Goal: Task Accomplishment & Management: Use online tool/utility

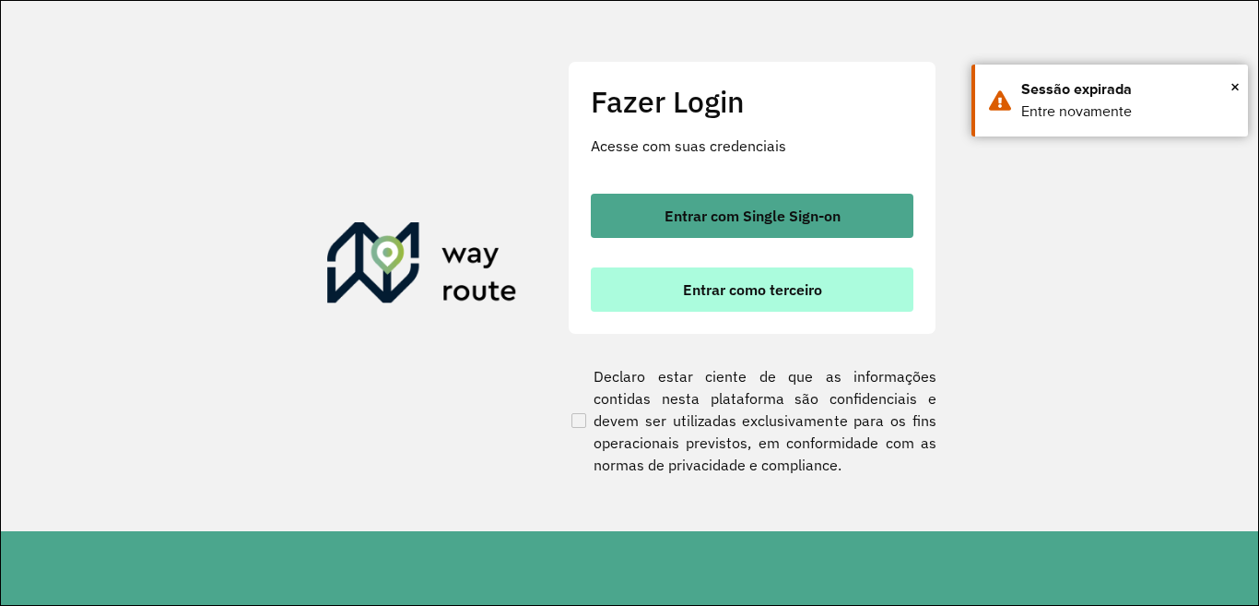
click at [677, 297] on button "Entrar como terceiro" at bounding box center [752, 289] width 323 height 44
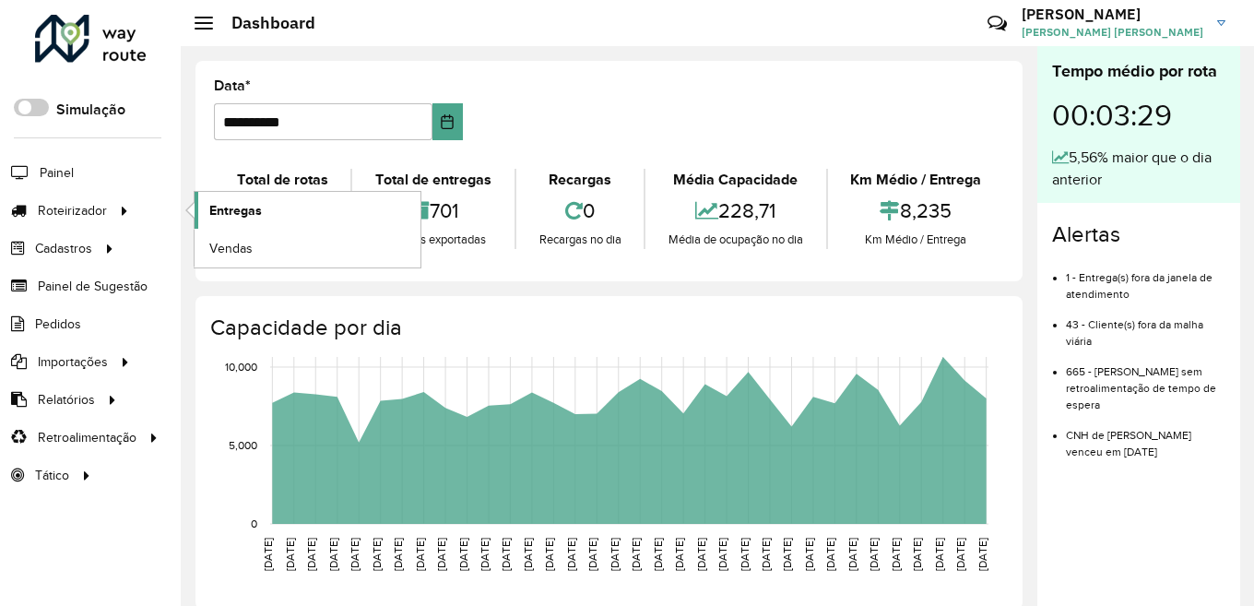
click at [224, 209] on span "Entregas" at bounding box center [235, 210] width 53 height 19
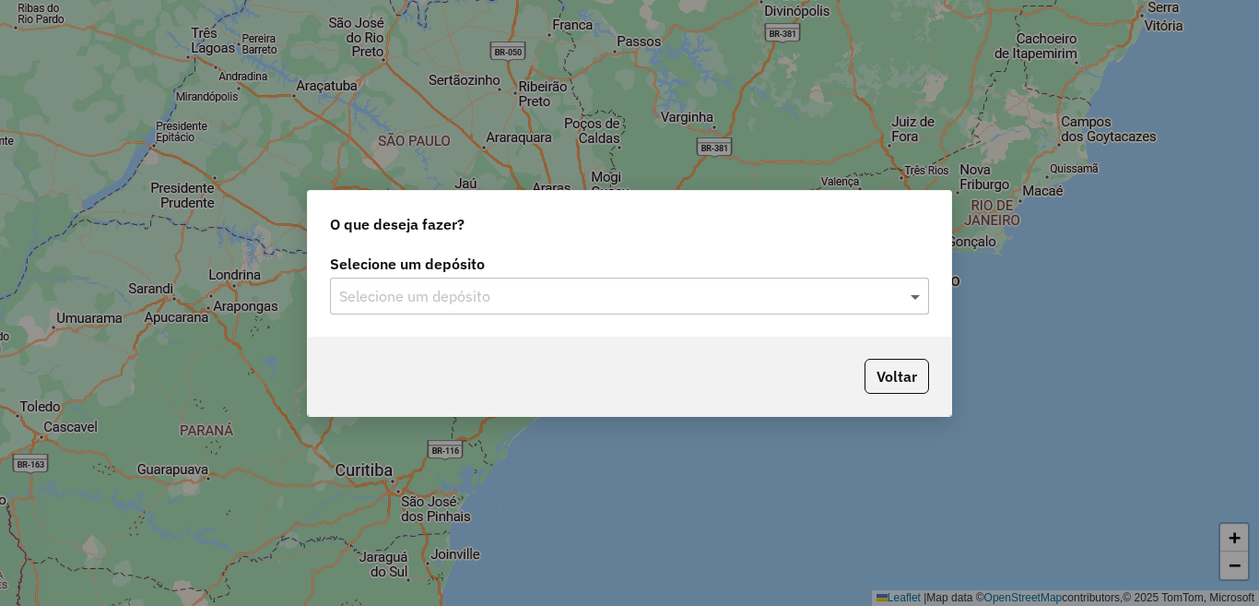
click at [915, 299] on span at bounding box center [917, 296] width 23 height 22
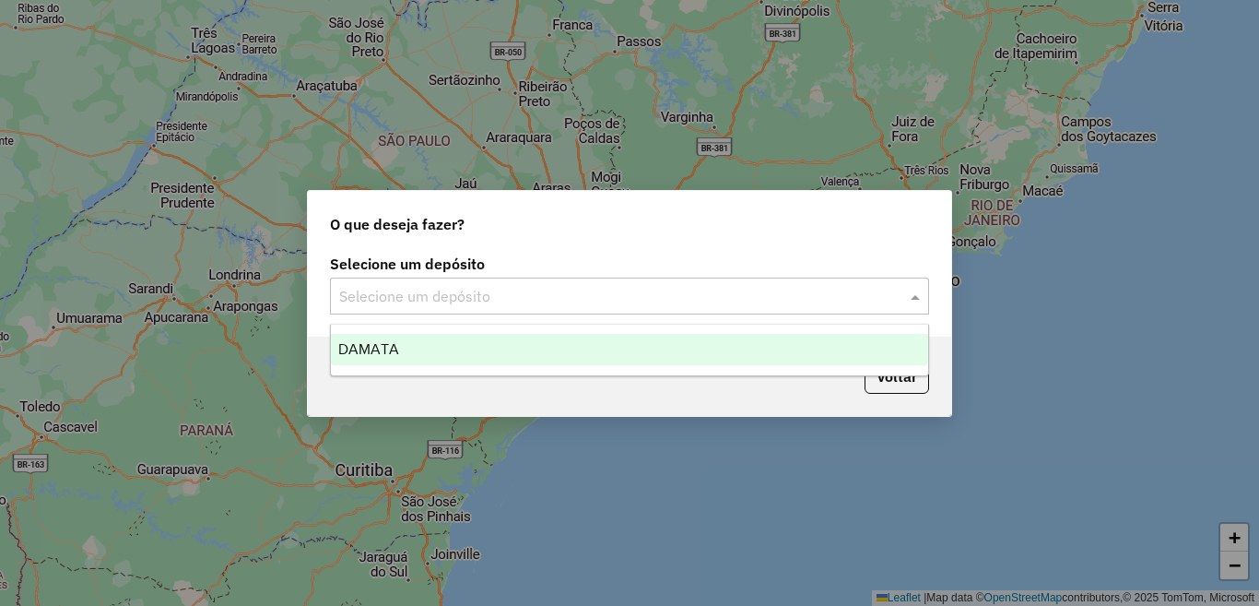
click at [603, 354] on div "DAMATA" at bounding box center [629, 349] width 597 height 31
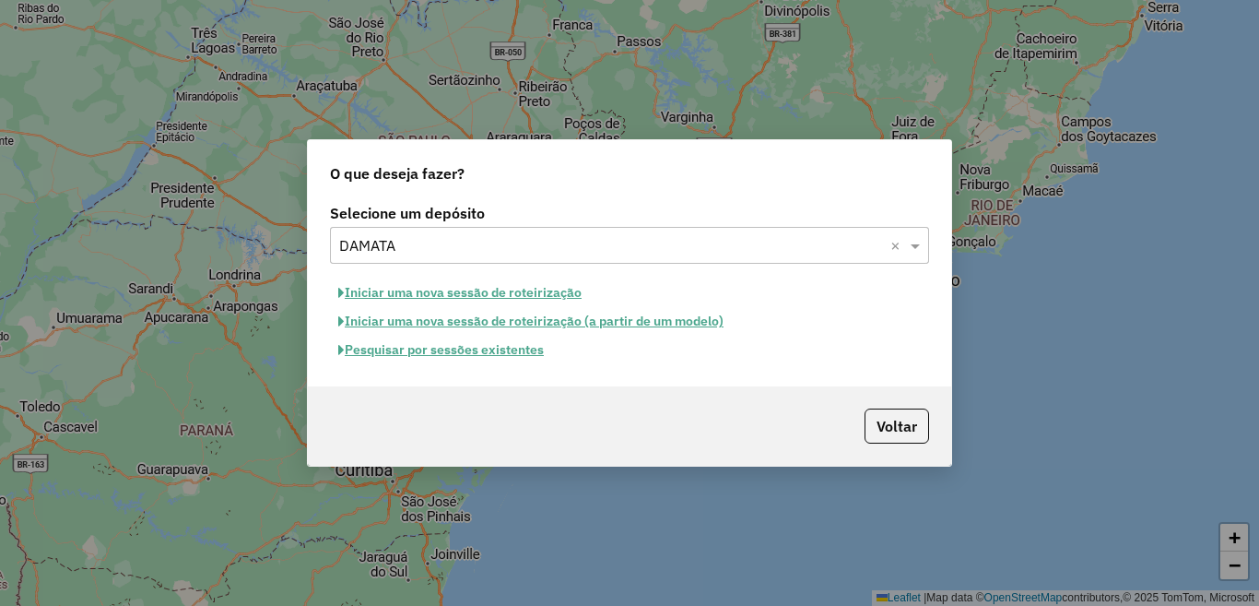
click at [516, 357] on button "Pesquisar por sessões existentes" at bounding box center [441, 350] width 222 height 29
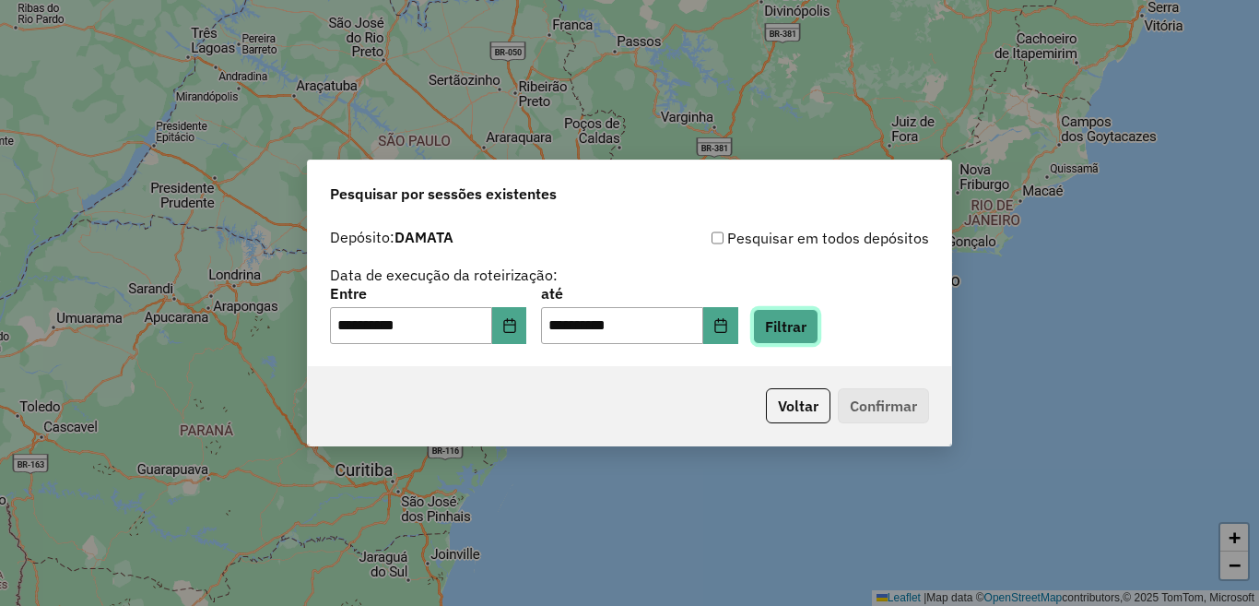
click at [819, 327] on button "Filtrar" at bounding box center [785, 326] width 65 height 35
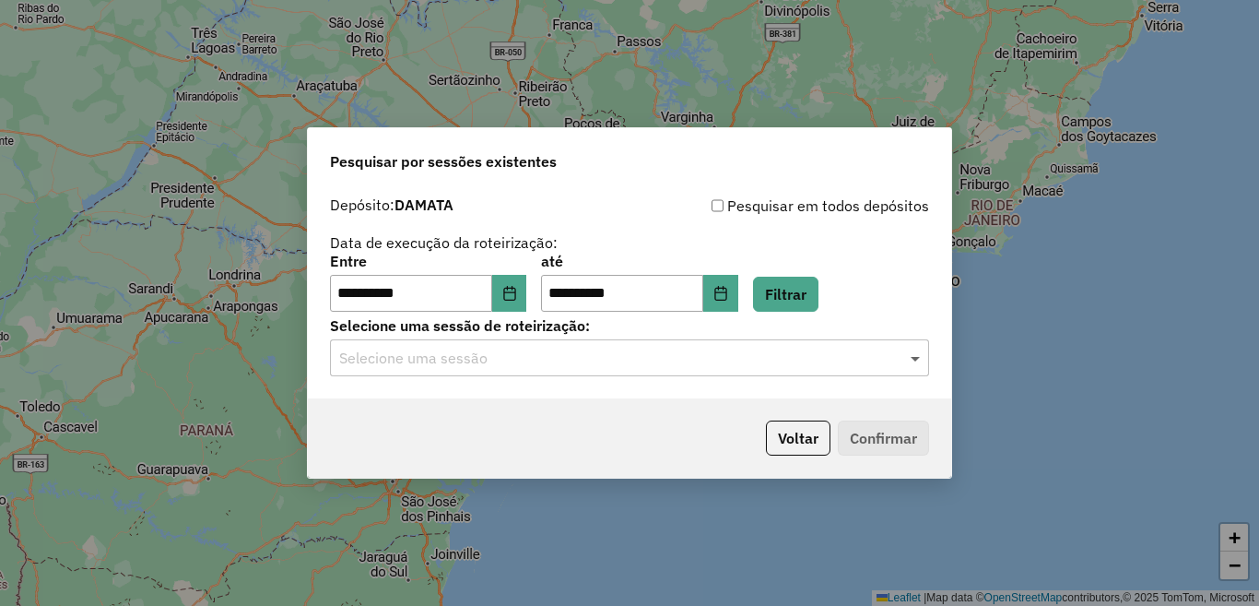
click at [913, 360] on span at bounding box center [917, 358] width 23 height 22
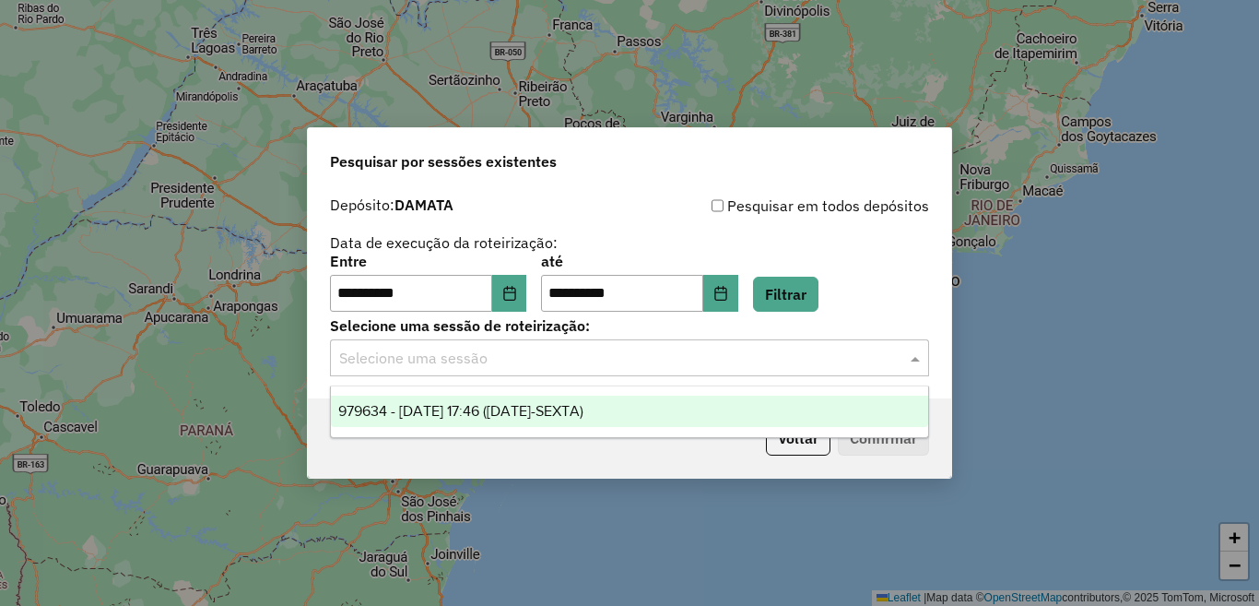
click at [582, 410] on span "979634 - 15/08/2025 17:46 (15/08/25-SEXTA)" at bounding box center [460, 411] width 245 height 16
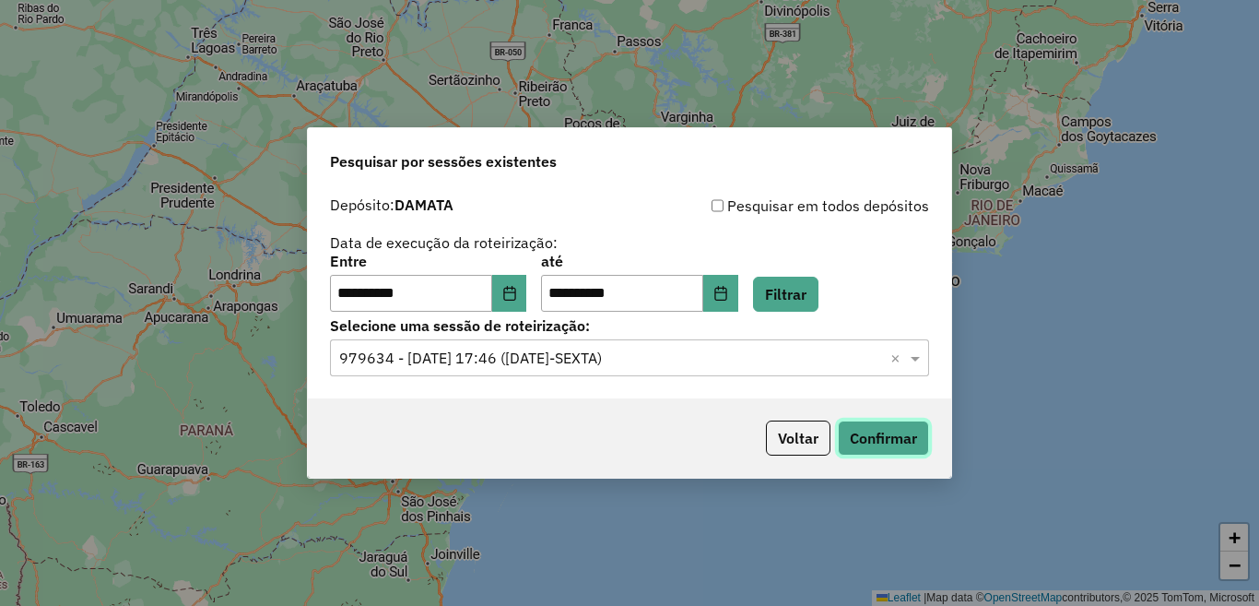
click at [880, 444] on button "Confirmar" at bounding box center [883, 437] width 91 height 35
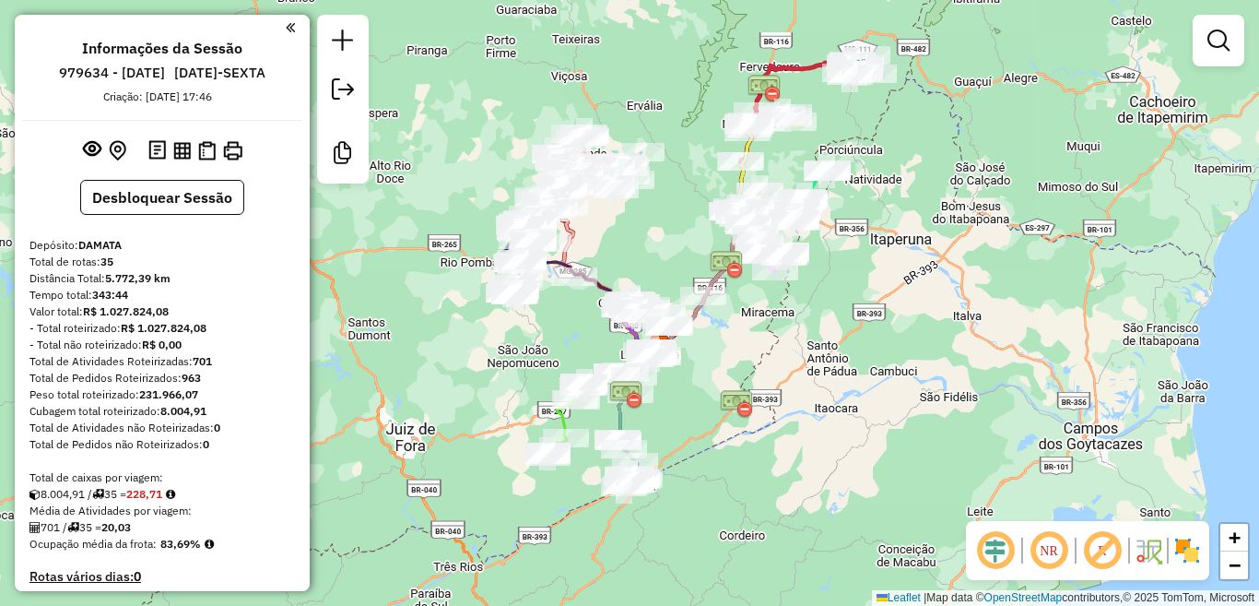
drag, startPoint x: 802, startPoint y: 265, endPoint x: 778, endPoint y: 325, distance: 64.5
click at [778, 325] on div "Janela de atendimento Grade de atendimento Capacidade Transportadoras Veículos …" at bounding box center [629, 303] width 1259 height 606
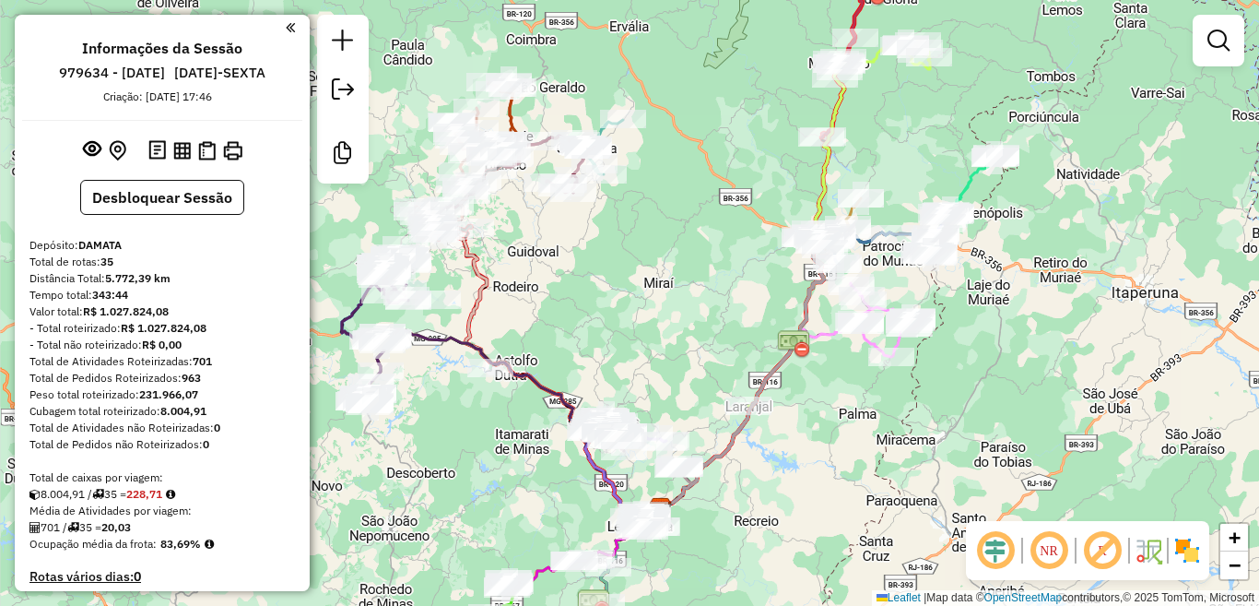
drag, startPoint x: 725, startPoint y: 266, endPoint x: 1040, endPoint y: 319, distance: 319.6
click at [1040, 320] on div "Janela de atendimento Grade de atendimento Capacidade Transportadoras Veículos …" at bounding box center [629, 303] width 1259 height 606
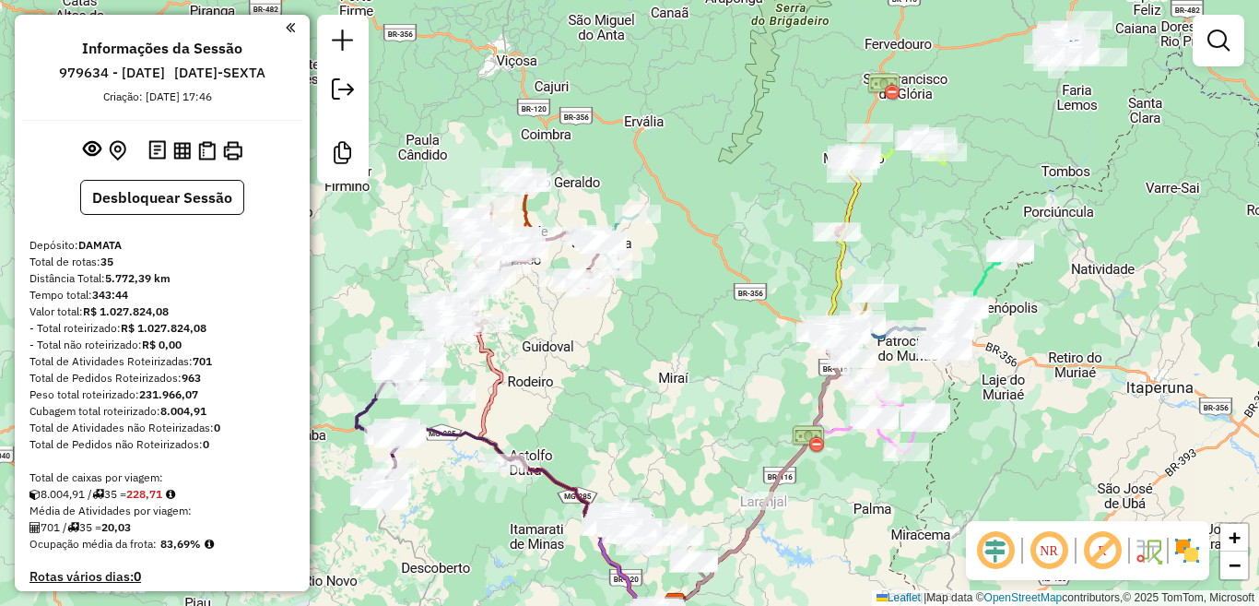
drag, startPoint x: 495, startPoint y: 225, endPoint x: 669, endPoint y: 450, distance: 284.5
click at [669, 450] on div "Janela de atendimento Grade de atendimento Capacidade Transportadoras Veículos …" at bounding box center [629, 303] width 1259 height 606
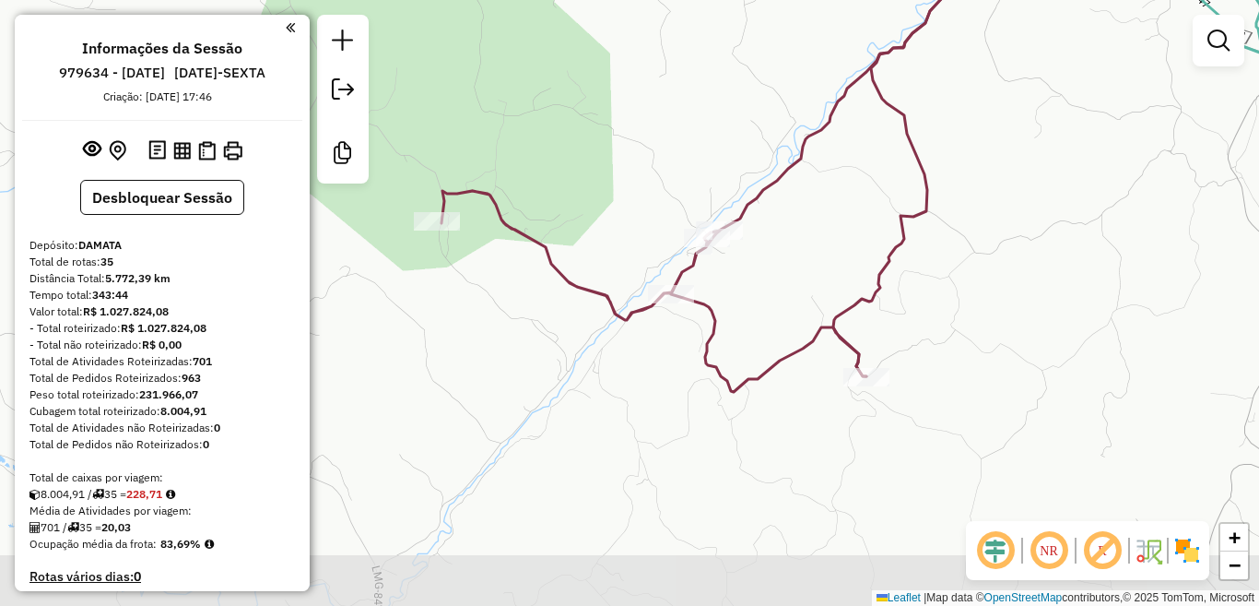
drag, startPoint x: 515, startPoint y: 341, endPoint x: 818, endPoint y: 245, distance: 317.2
click at [818, 245] on div "Janela de atendimento Grade de atendimento Capacidade Transportadoras Veículos …" at bounding box center [629, 303] width 1259 height 606
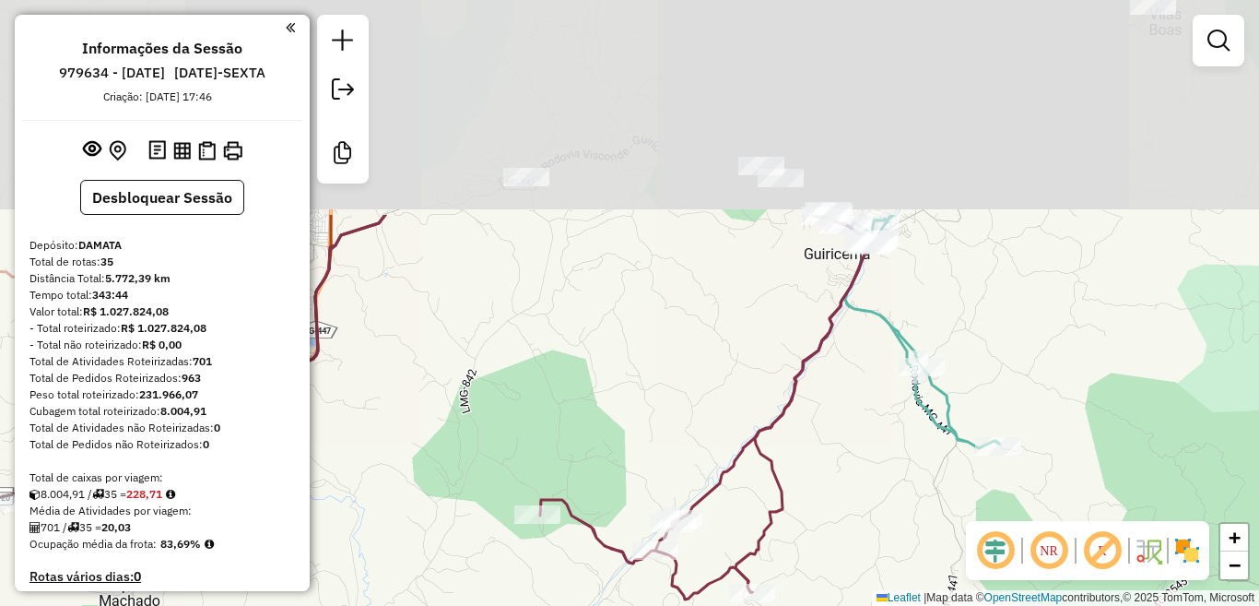
drag, startPoint x: 903, startPoint y: 178, endPoint x: 829, endPoint y: 454, distance: 285.6
click at [829, 454] on div "Janela de atendimento Grade de atendimento Capacidade Transportadoras Veículos …" at bounding box center [629, 303] width 1259 height 606
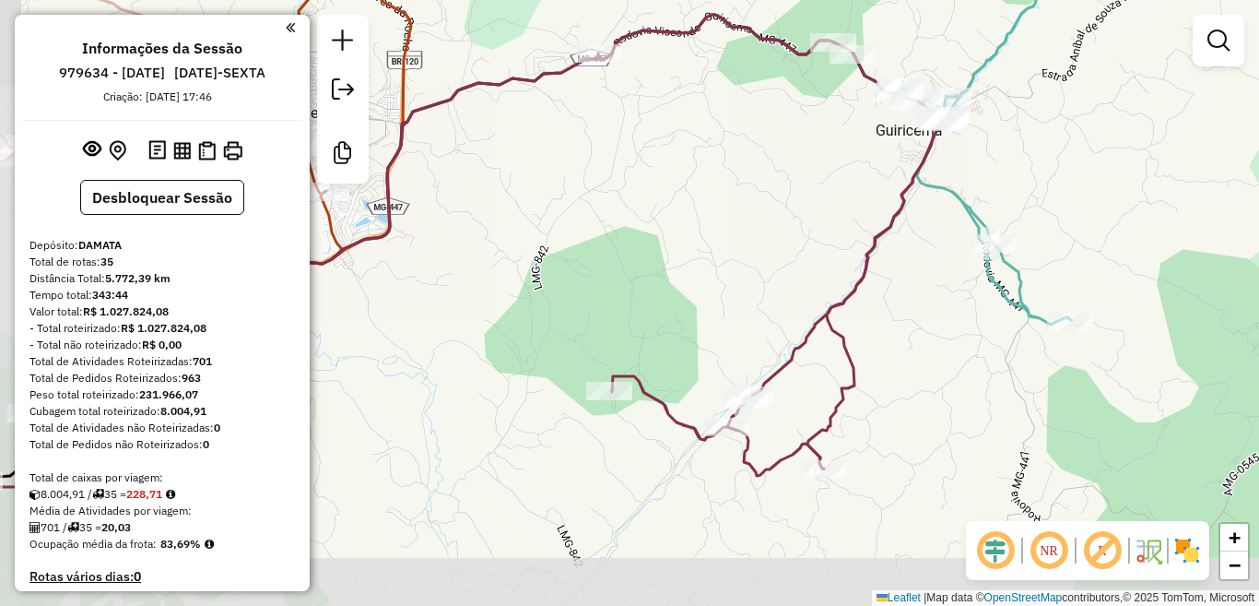
drag, startPoint x: 851, startPoint y: 458, endPoint x: 913, endPoint y: 274, distance: 194.5
click at [913, 274] on div "Janela de atendimento Grade de atendimento Capacidade Transportadoras Veículos …" at bounding box center [629, 303] width 1259 height 606
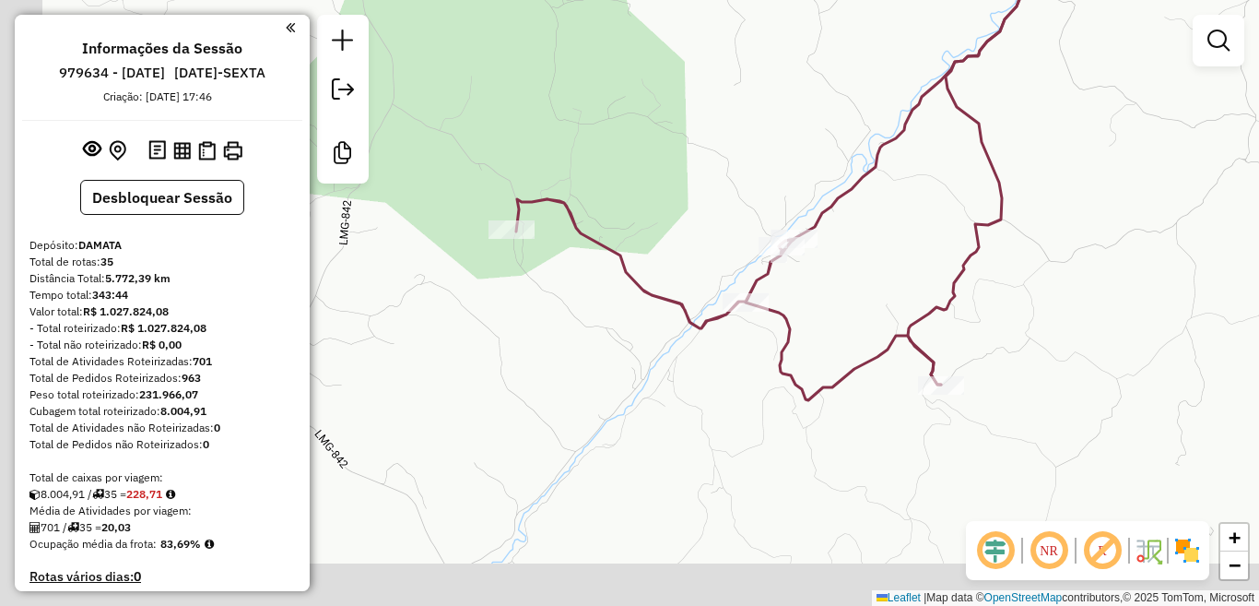
drag, startPoint x: 837, startPoint y: 408, endPoint x: 880, endPoint y: 249, distance: 165.3
click at [880, 249] on div "Janela de atendimento Grade de atendimento Capacidade Transportadoras Veículos …" at bounding box center [629, 303] width 1259 height 606
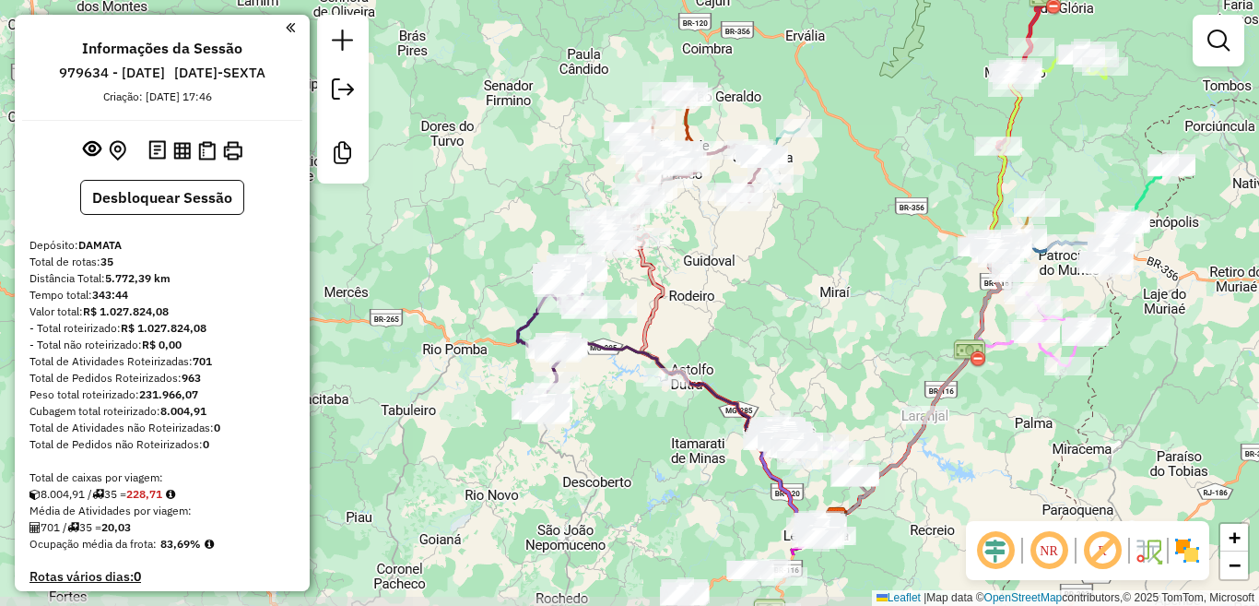
drag, startPoint x: 1047, startPoint y: 356, endPoint x: 773, endPoint y: 225, distance: 304.3
click at [821, 250] on div "Janela de atendimento Grade de atendimento Capacidade Transportadoras Veículos …" at bounding box center [629, 303] width 1259 height 606
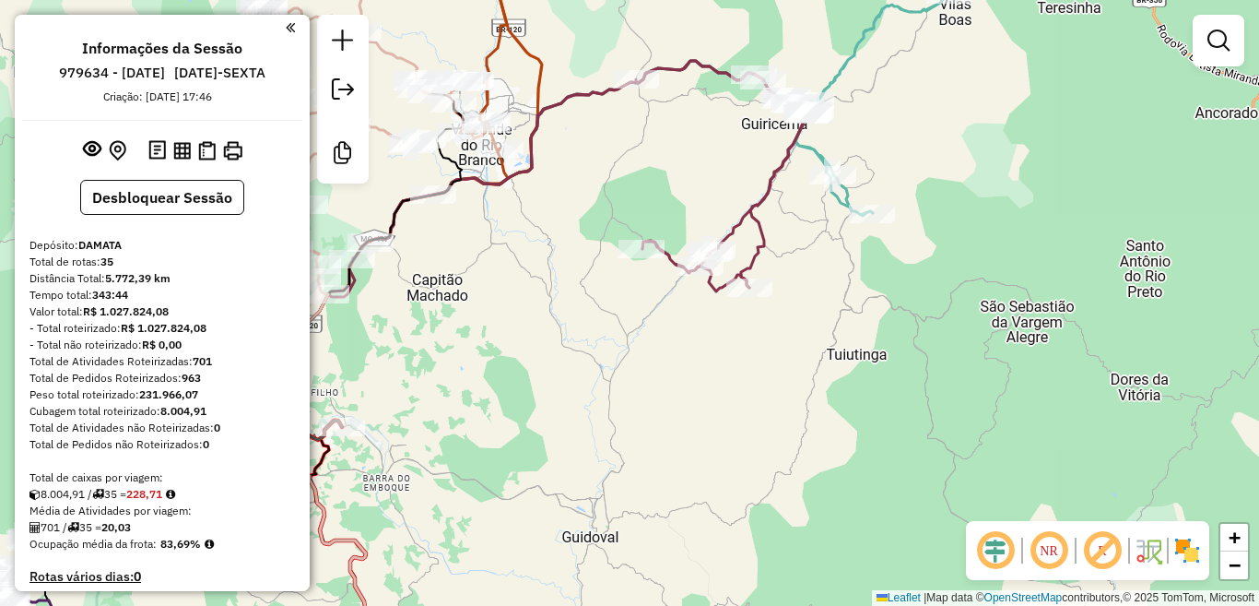
drag, startPoint x: 809, startPoint y: 124, endPoint x: 724, endPoint y: 349, distance: 240.7
click at [724, 349] on icon at bounding box center [495, 251] width 629 height 380
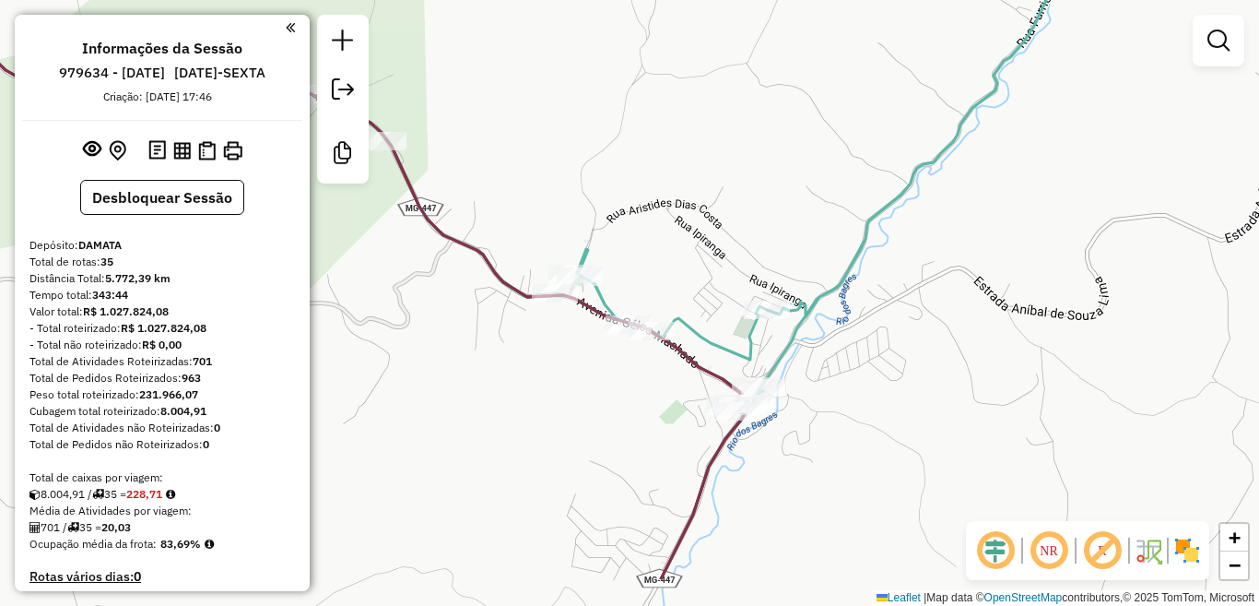
drag, startPoint x: 699, startPoint y: 398, endPoint x: 694, endPoint y: 212, distance: 186.3
click at [694, 212] on div "Janela de atendimento Grade de atendimento Capacidade Transportadoras Veículos …" at bounding box center [629, 303] width 1259 height 606
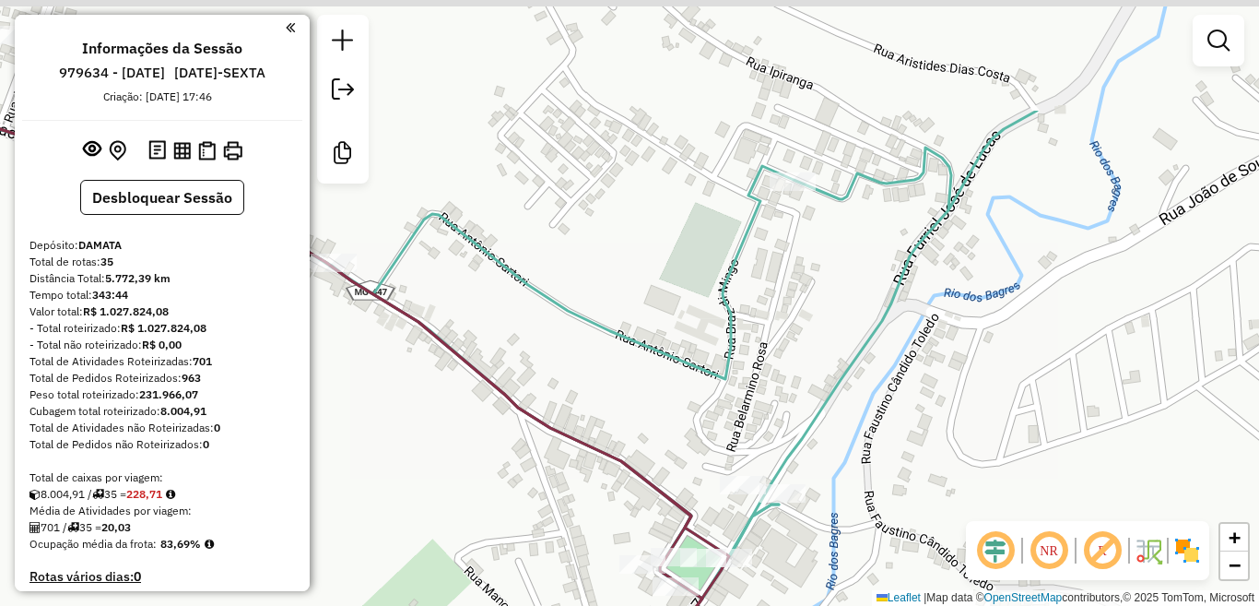
drag, startPoint x: 743, startPoint y: 181, endPoint x: 670, endPoint y: 352, distance: 186.3
click at [670, 352] on icon at bounding box center [421, 474] width 1233 height 726
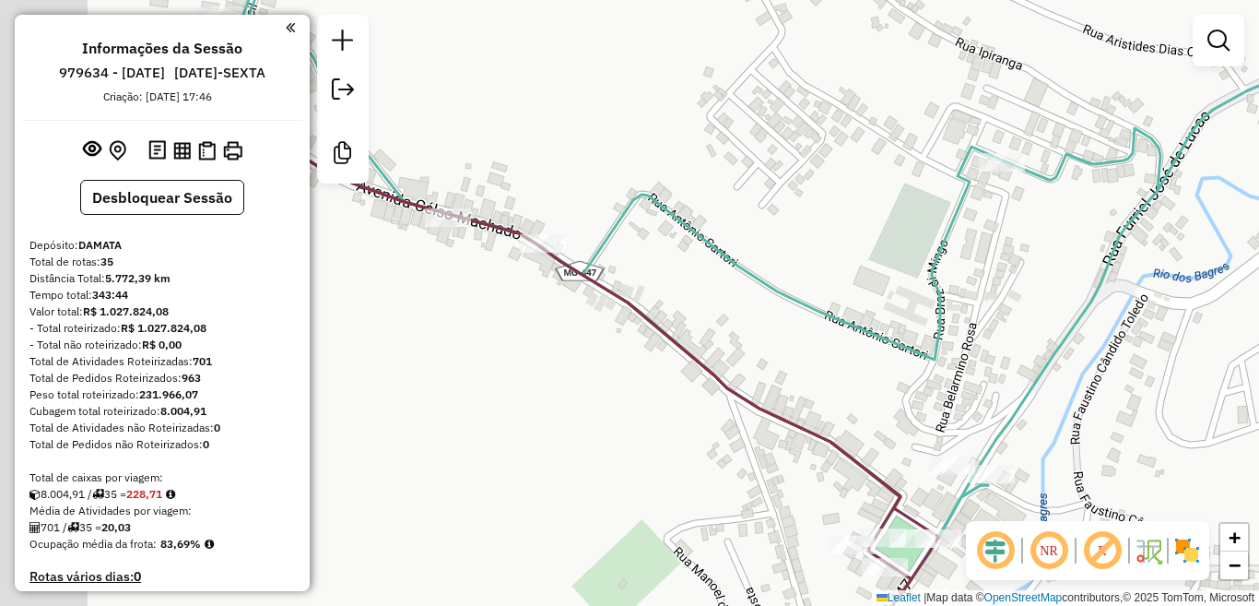
drag, startPoint x: 560, startPoint y: 357, endPoint x: 750, endPoint y: 327, distance: 193.1
click at [750, 327] on div "Janela de atendimento Grade de atendimento Capacidade Transportadoras Veículos …" at bounding box center [629, 303] width 1259 height 606
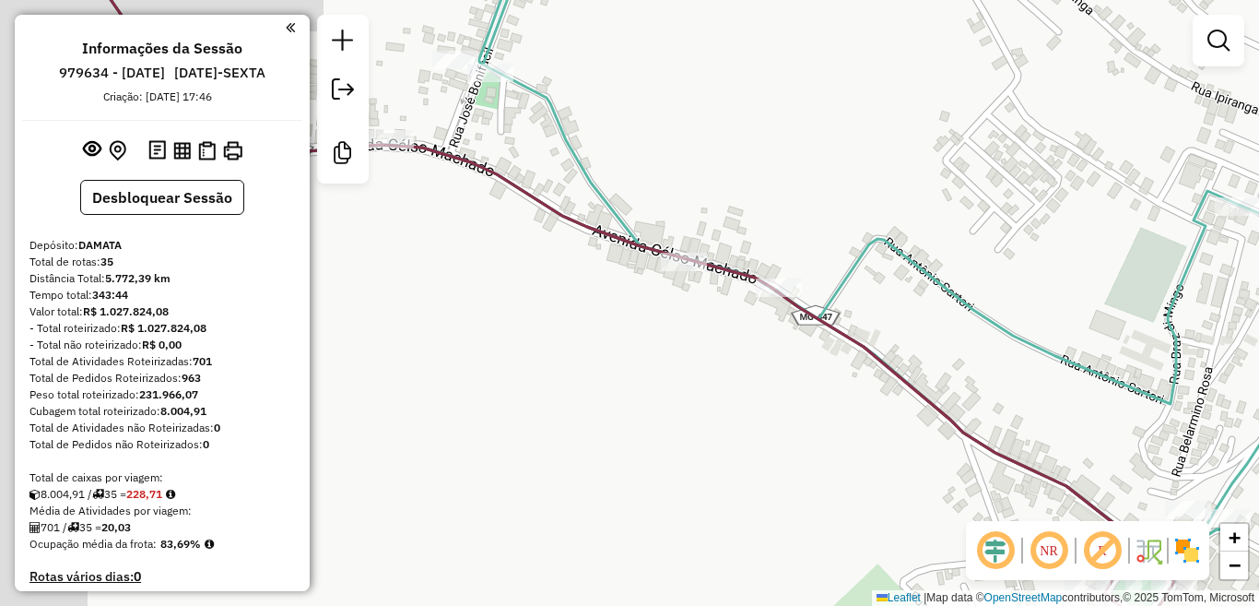
drag, startPoint x: 655, startPoint y: 267, endPoint x: 881, endPoint y: 314, distance: 231.6
click at [881, 314] on div "Janela de atendimento Grade de atendimento Capacidade Transportadoras Veículos …" at bounding box center [629, 303] width 1259 height 606
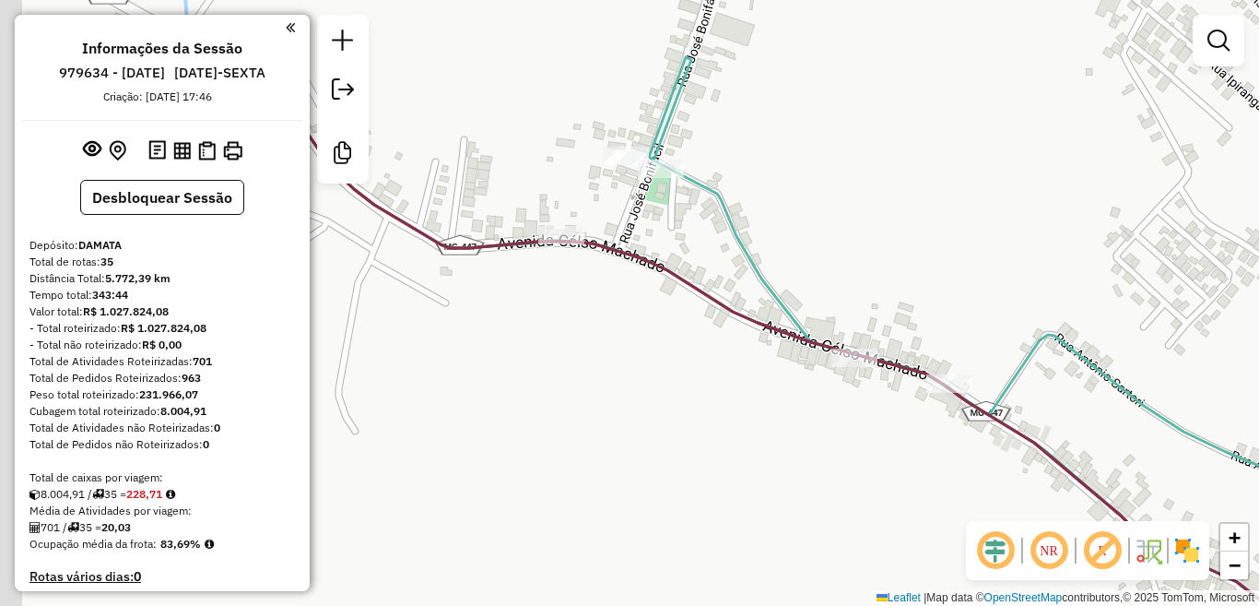
drag, startPoint x: 467, startPoint y: 124, endPoint x: 638, endPoint y: 220, distance: 195.7
click at [638, 220] on div "Janela de atendimento Grade de atendimento Capacidade Transportadoras Veículos …" at bounding box center [629, 303] width 1259 height 606
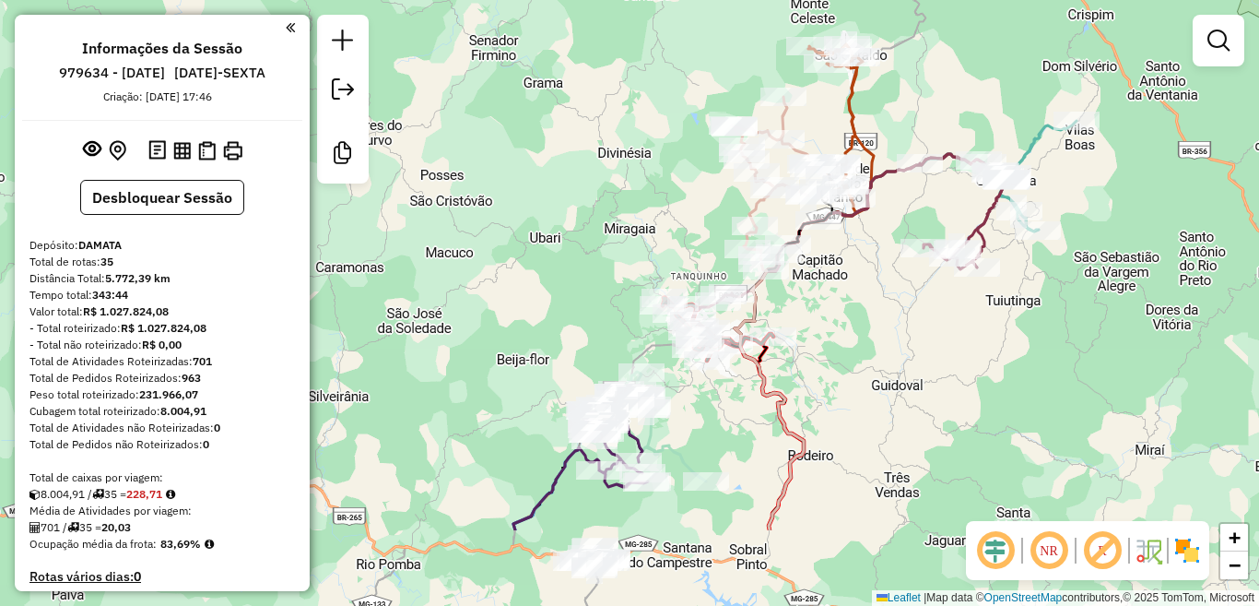
drag, startPoint x: 1072, startPoint y: 329, endPoint x: 1076, endPoint y: 194, distance: 135.6
click at [1076, 194] on div "Janela de atendimento Grade de atendimento Capacidade Transportadoras Veículos …" at bounding box center [629, 303] width 1259 height 606
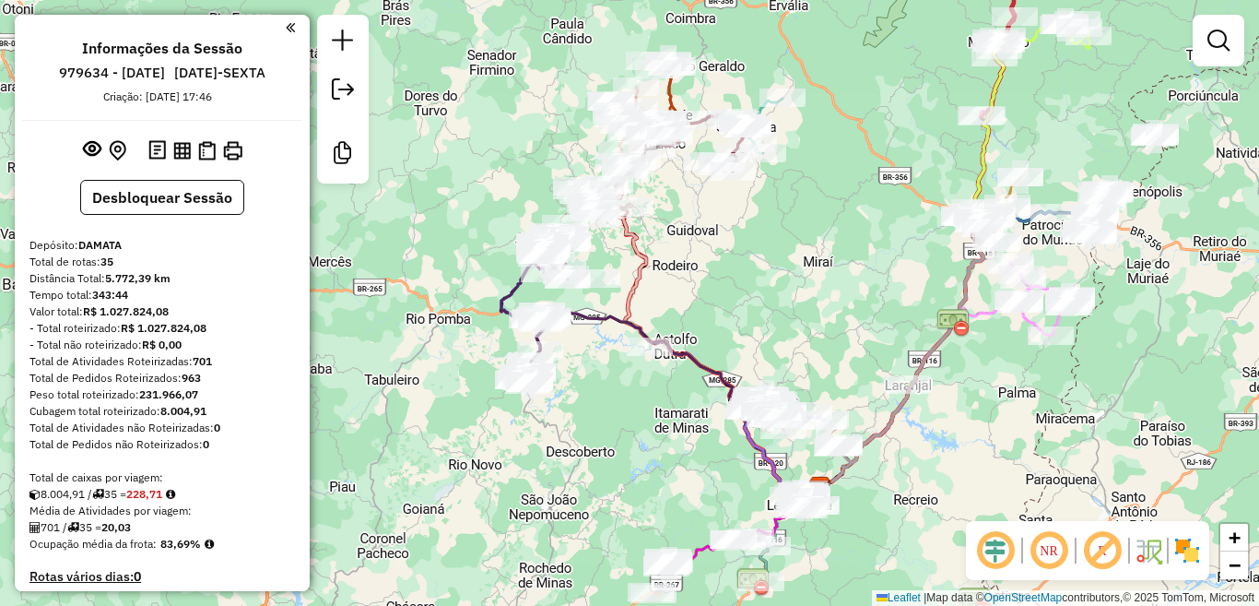
drag, startPoint x: 1054, startPoint y: 364, endPoint x: 769, endPoint y: 271, distance: 299.7
click at [769, 271] on div "Janela de atendimento Grade de atendimento Capacidade Transportadoras Veículos …" at bounding box center [629, 303] width 1259 height 606
